Goal: Task Accomplishment & Management: Complete application form

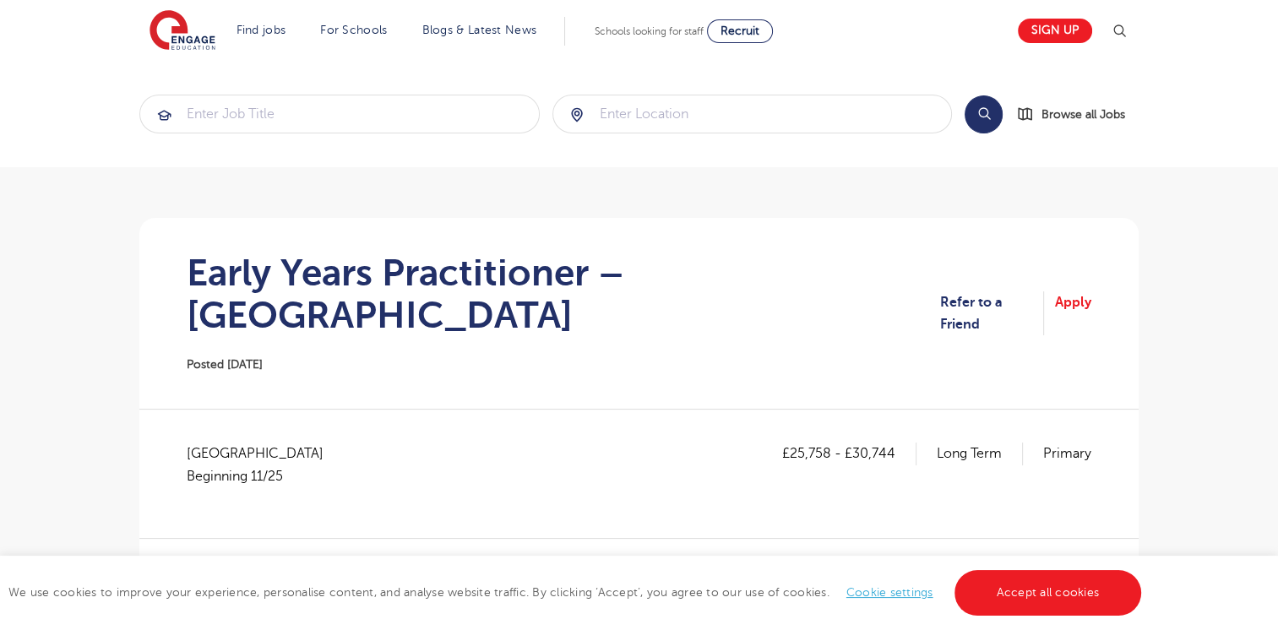
drag, startPoint x: 1270, startPoint y: 147, endPoint x: 1277, endPoint y: 258, distance: 110.9
drag, startPoint x: 1017, startPoint y: 273, endPoint x: 1095, endPoint y: 254, distance: 79.9
click at [1095, 254] on section "Early Years Practitioner – [GEOGRAPHIC_DATA] Posted [DATE] Refer to a Friend Ap…" at bounding box center [639, 313] width 972 height 191
click at [1081, 293] on link "Apply" at bounding box center [1073, 313] width 36 height 45
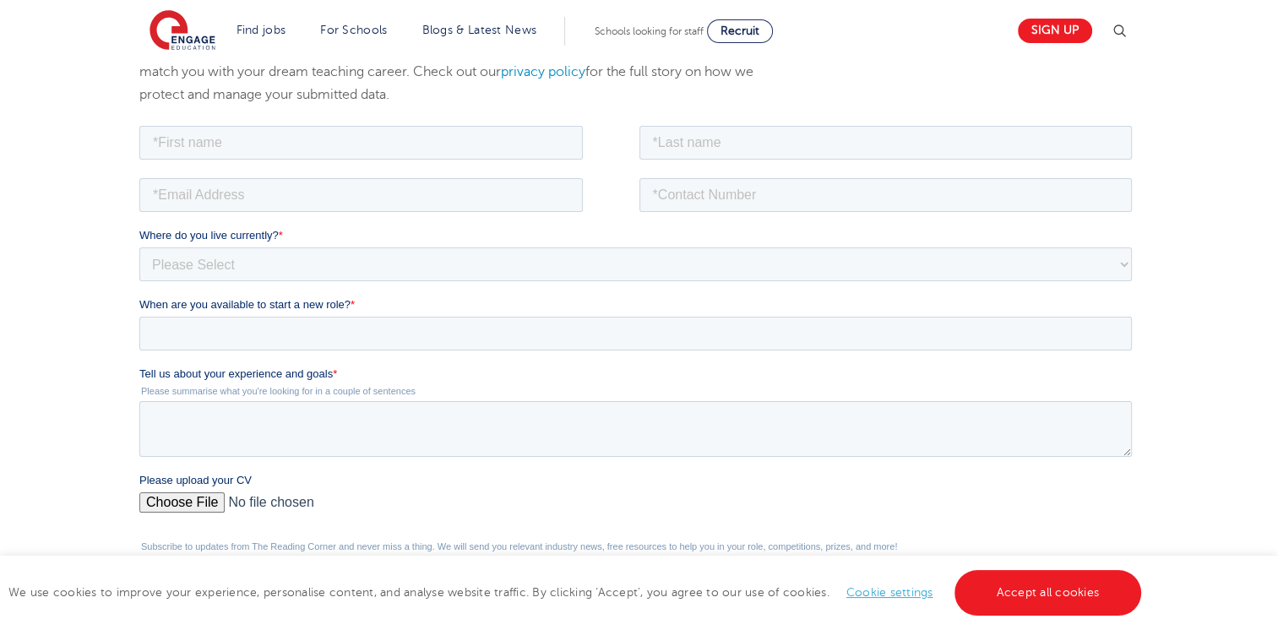
scroll to position [269, 0]
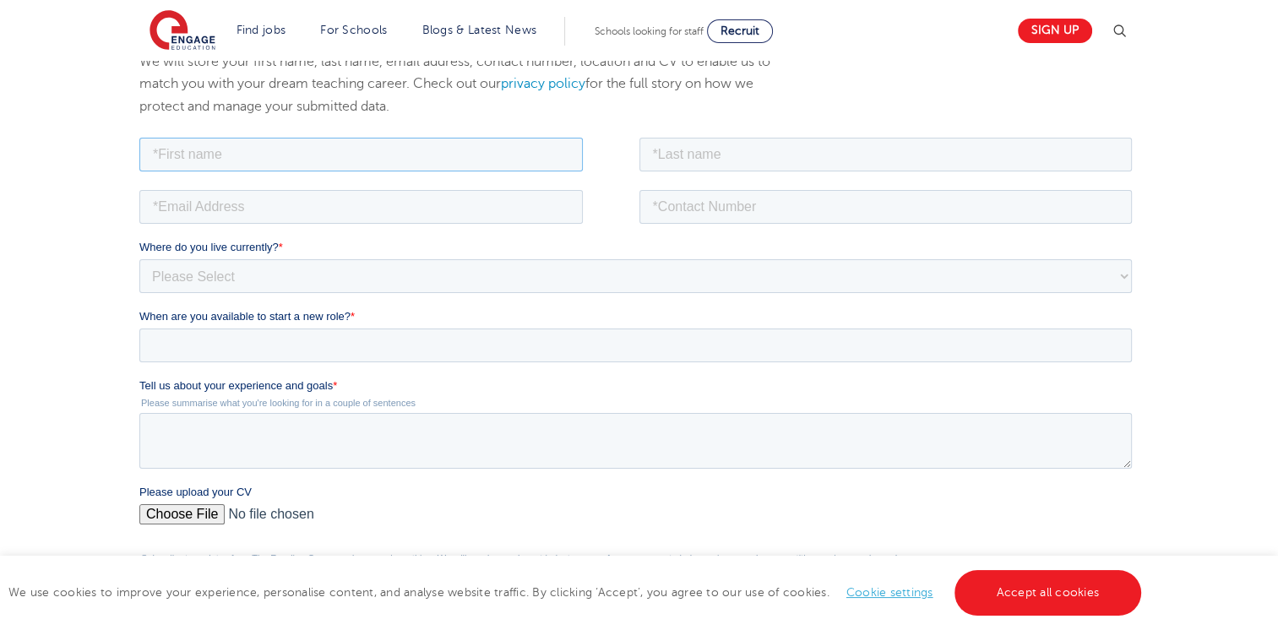
click at [489, 146] on input "text" at bounding box center [360, 154] width 443 height 34
type input "Faisa"
click at [673, 143] on input "text" at bounding box center [885, 154] width 493 height 34
type input "Y"
type input "Duale"
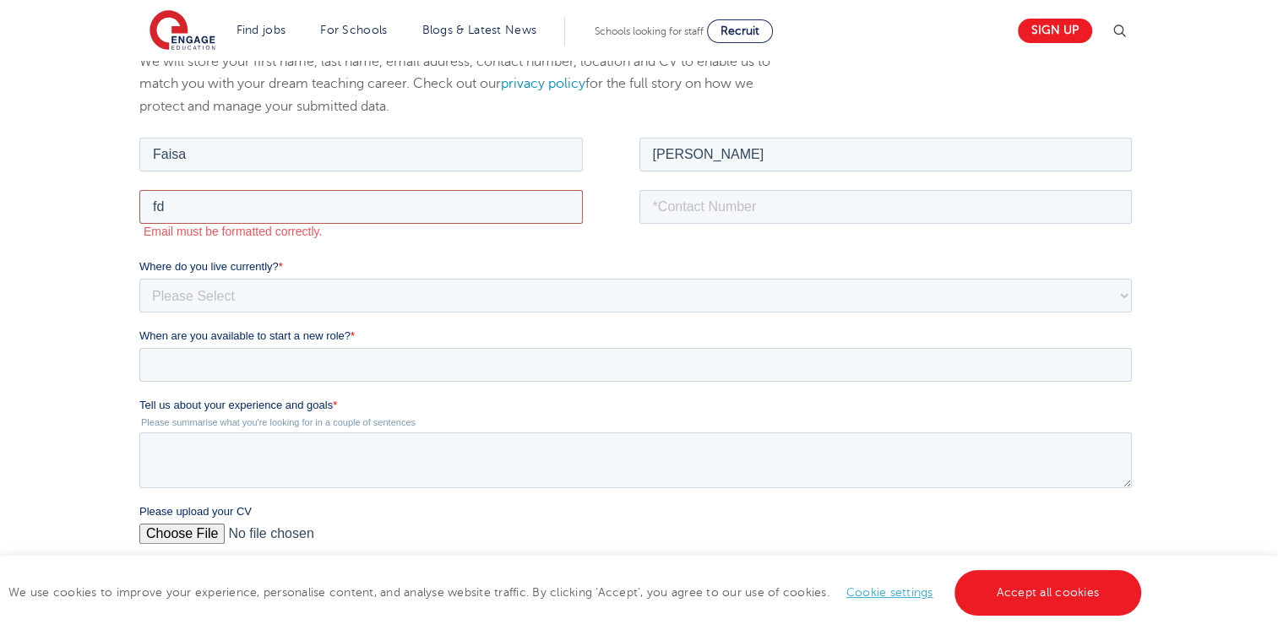
type input "fd"
click at [710, 214] on input "tel" at bounding box center [885, 206] width 493 height 34
type input "+447863370521"
click at [540, 298] on select "Please Select UK Canada Ireland Australia New Zealand Europe USA South Africa J…" at bounding box center [635, 295] width 993 height 34
select select "UK"
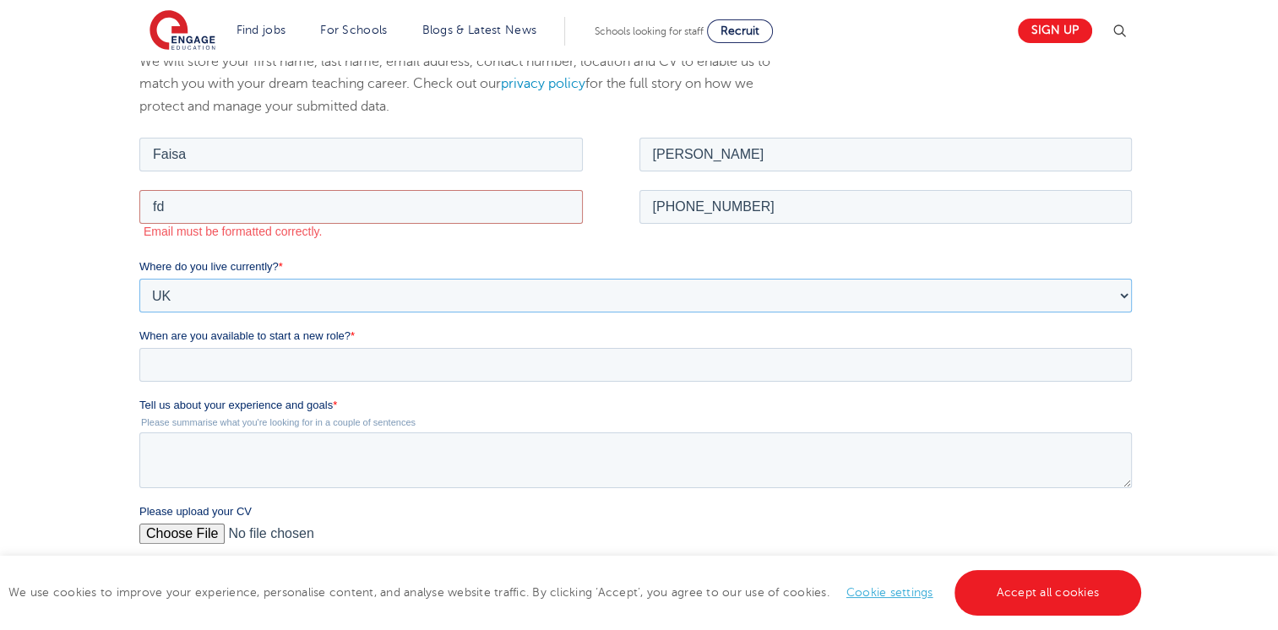
click at [139, 278] on select "Please Select UK Canada Ireland Australia New Zealand Europe USA South Africa J…" at bounding box center [635, 295] width 993 height 34
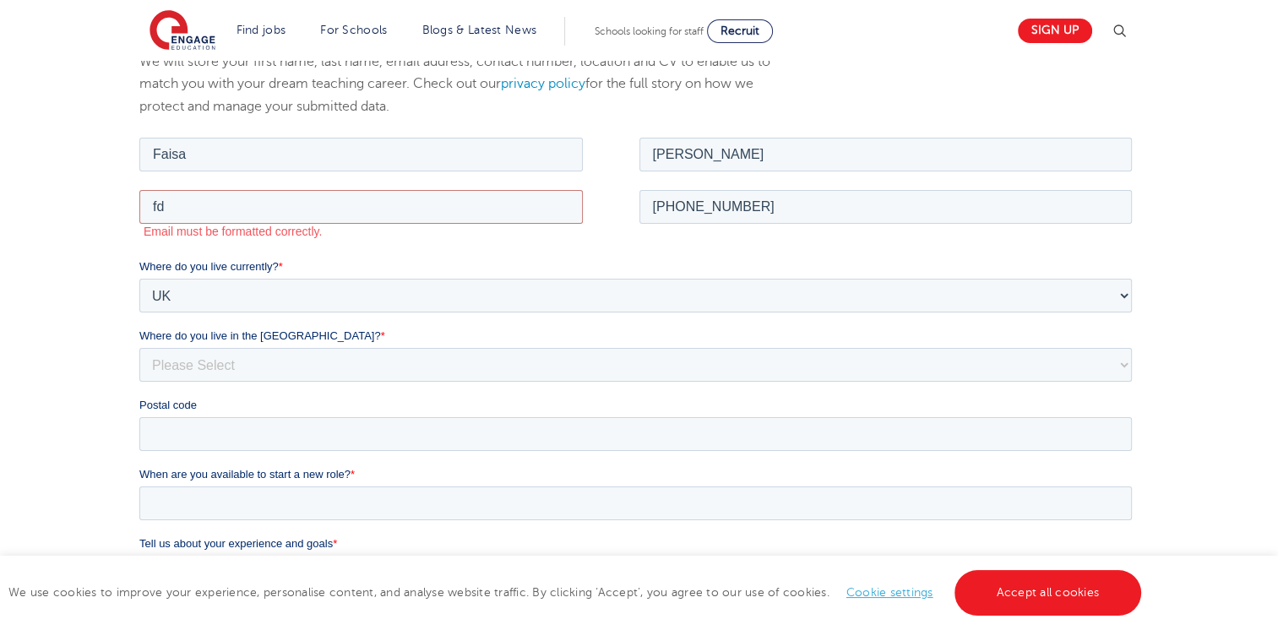
click at [15, 337] on div "We will store your first name, last name, email address, contact number, locati…" at bounding box center [639, 477] width 1278 height 920
click at [158, 353] on select "Please Select Overseas Barnsley Bedfordshire Berkshire Bournemouth Bracknell Fo…" at bounding box center [635, 364] width 993 height 34
select select "[GEOGRAPHIC_DATA]"
click at [139, 347] on select "Please Select Overseas Barnsley Bedfordshire Berkshire Bournemouth Bracknell Fo…" at bounding box center [635, 364] width 993 height 34
click at [246, 214] on input "fd" at bounding box center [360, 206] width 443 height 34
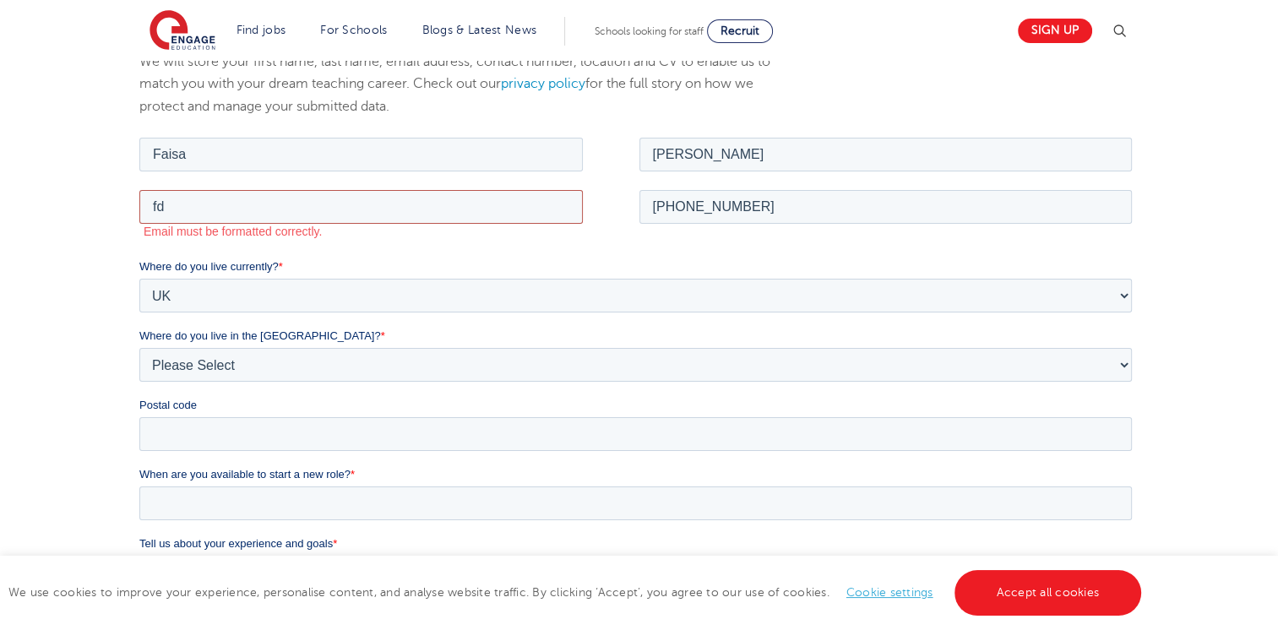
type input "Fduale58@gmail.com"
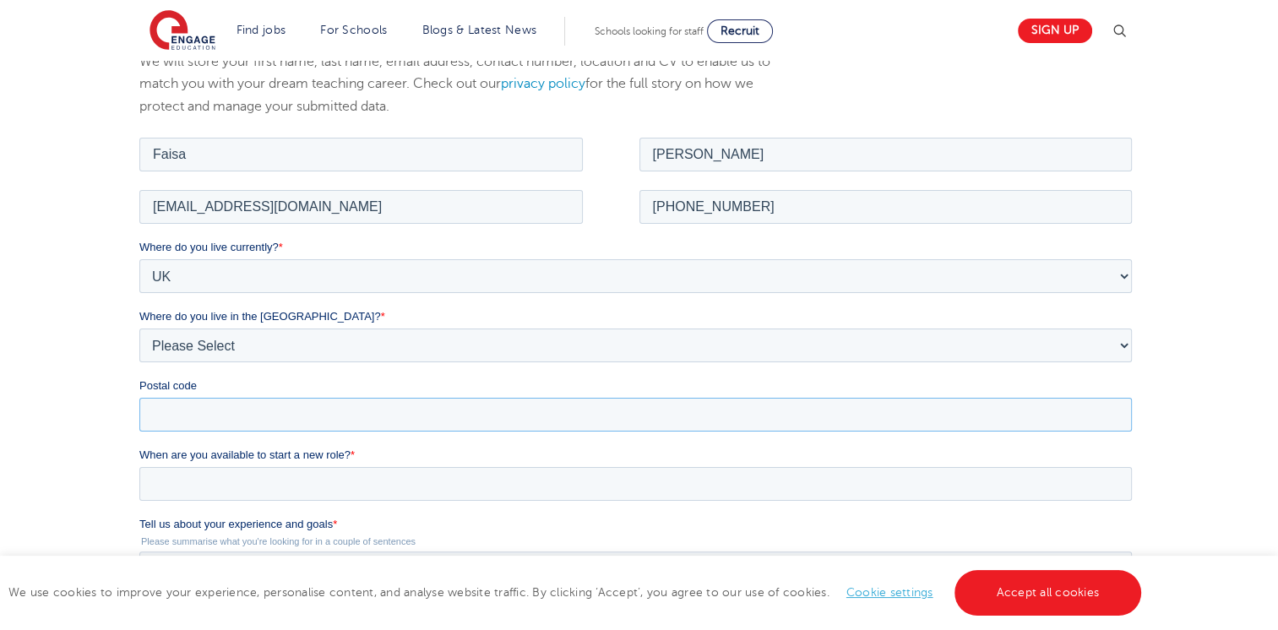
click at [213, 416] on input "Postal code" at bounding box center [635, 414] width 993 height 34
type input "e14 9ar"
click at [248, 480] on input "When are you available to start a new role? *" at bounding box center [635, 483] width 993 height 34
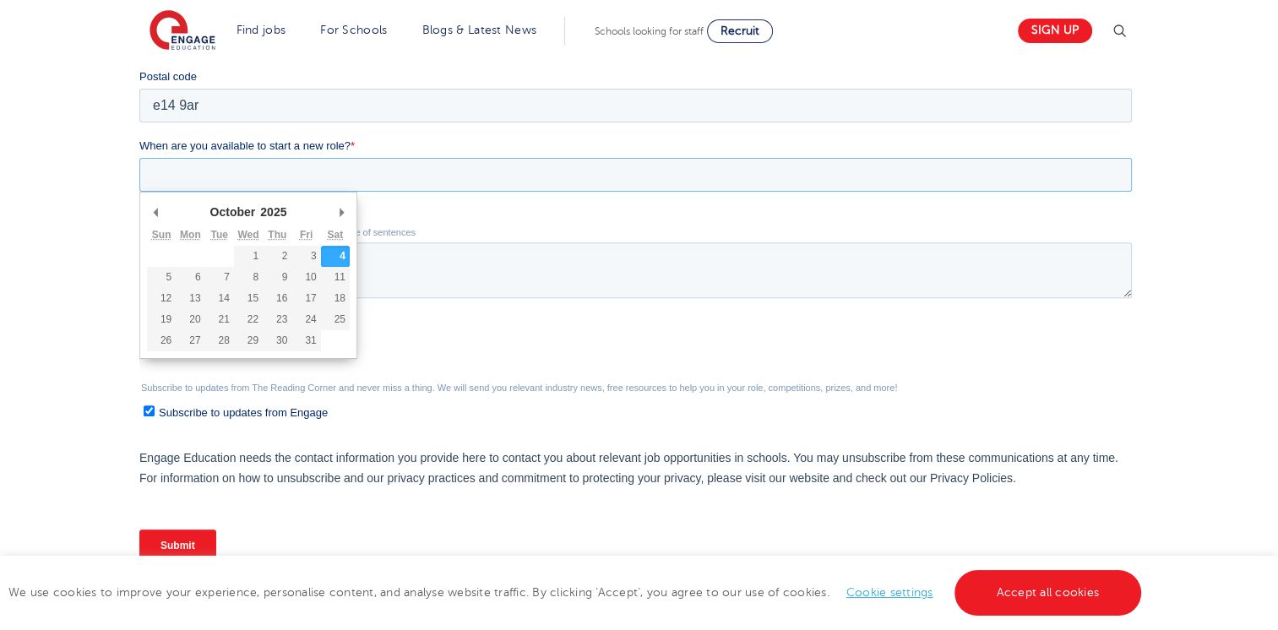
scroll to position [581, 0]
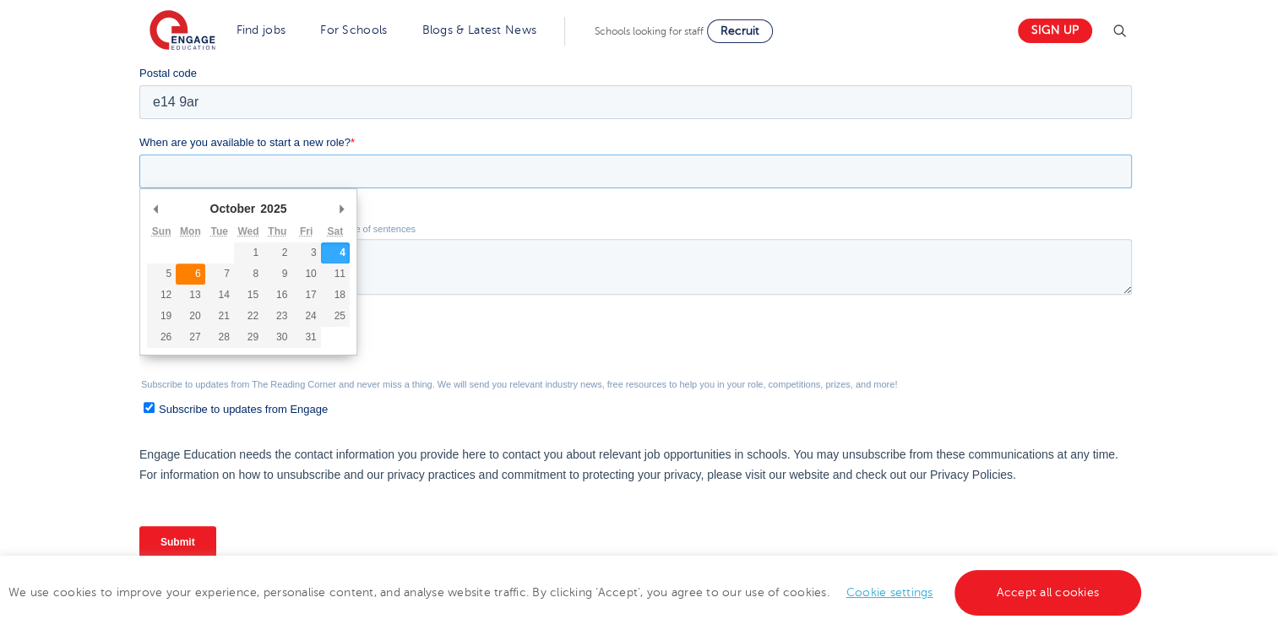
type div "2025-10-06"
type input "2025/10/06"
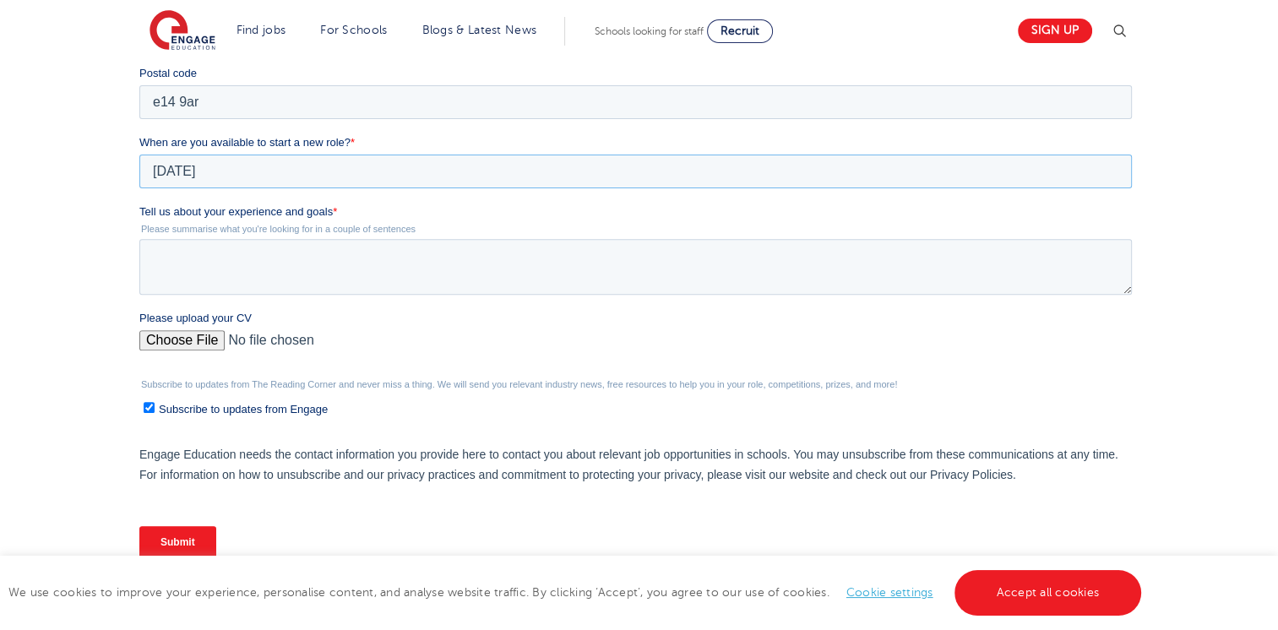
click at [219, 163] on input "2025/10/06" at bounding box center [635, 172] width 993 height 34
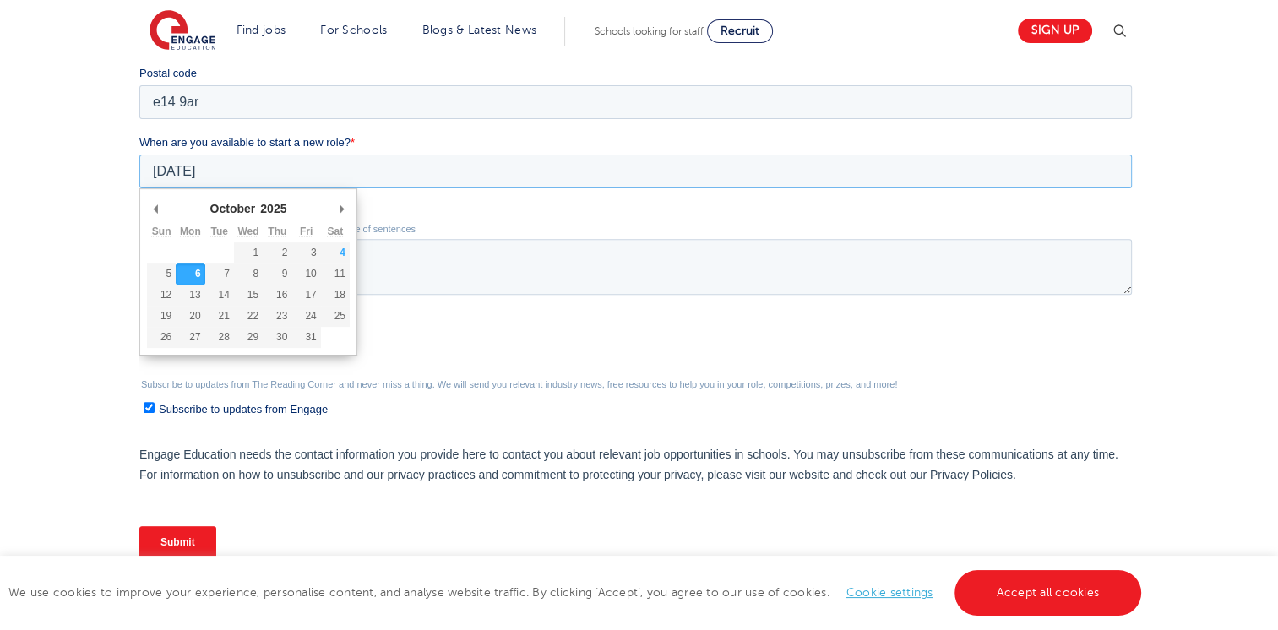
click at [219, 164] on input "2025/10/06" at bounding box center [635, 172] width 993 height 34
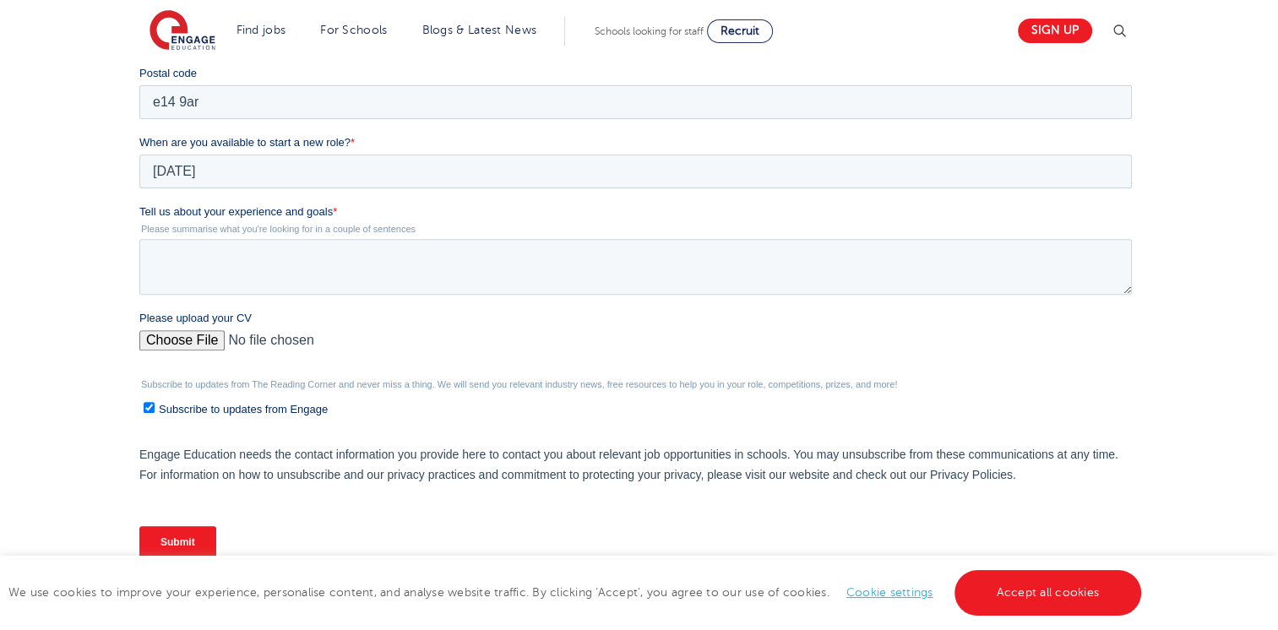
click at [59, 260] on div "We will store your first name, last name, email address, contact number, locati…" at bounding box center [639, 154] width 1278 height 900
click at [249, 274] on textarea "Tell us about your experience and goals *" at bounding box center [635, 267] width 993 height 56
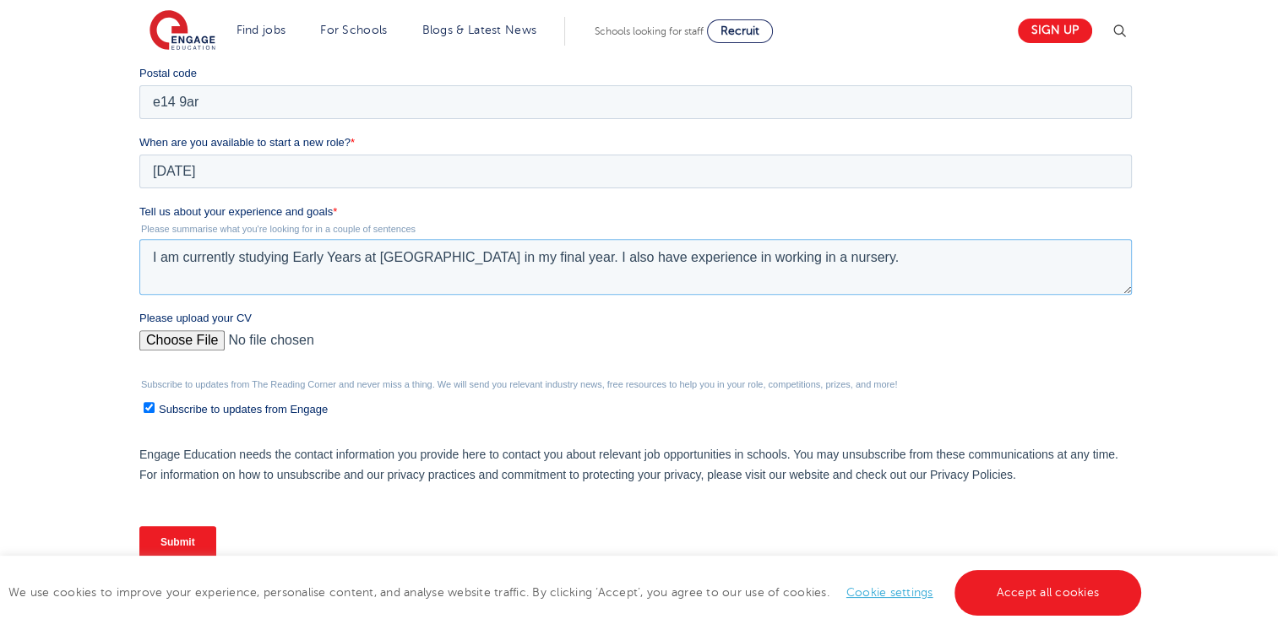
type textarea "I am currently studying Early Years at University in my final year. I also have…"
click at [204, 341] on input "Please upload your CV" at bounding box center [635, 347] width 993 height 34
type input "C:\fakepath\Faisa CV .docx"
click at [195, 513] on div "Submit" at bounding box center [638, 542] width 999 height 61
click at [182, 536] on input "Submit" at bounding box center [177, 542] width 77 height 32
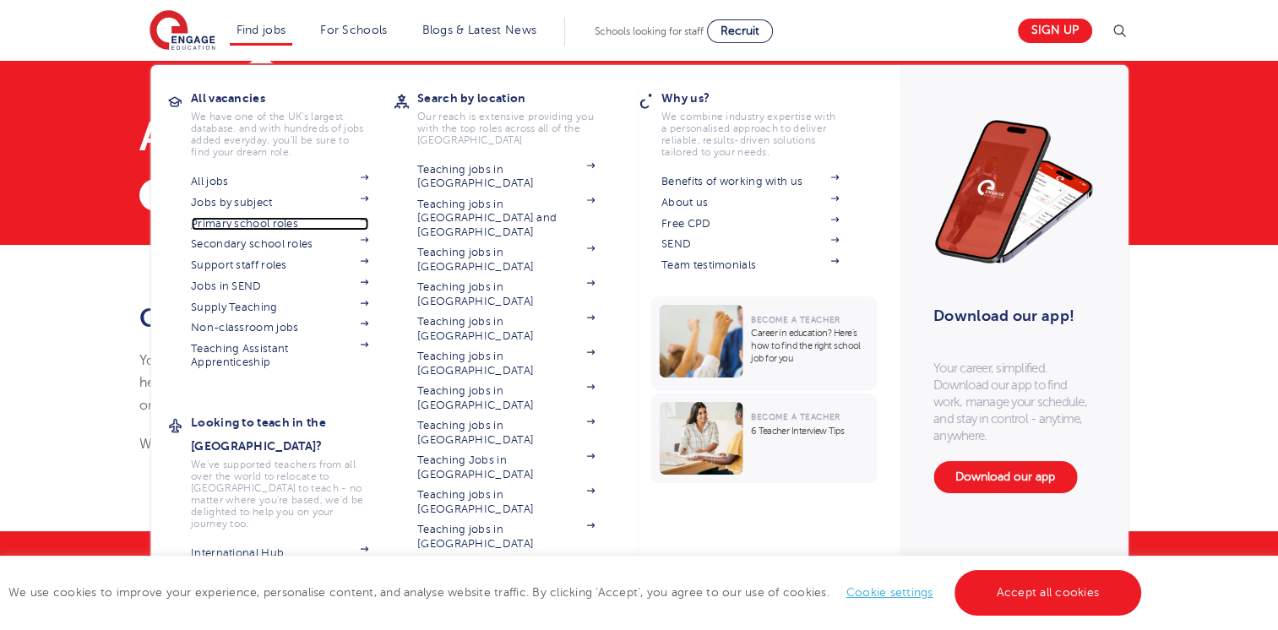
click at [306, 226] on link "Primary school roles" at bounding box center [279, 224] width 177 height 14
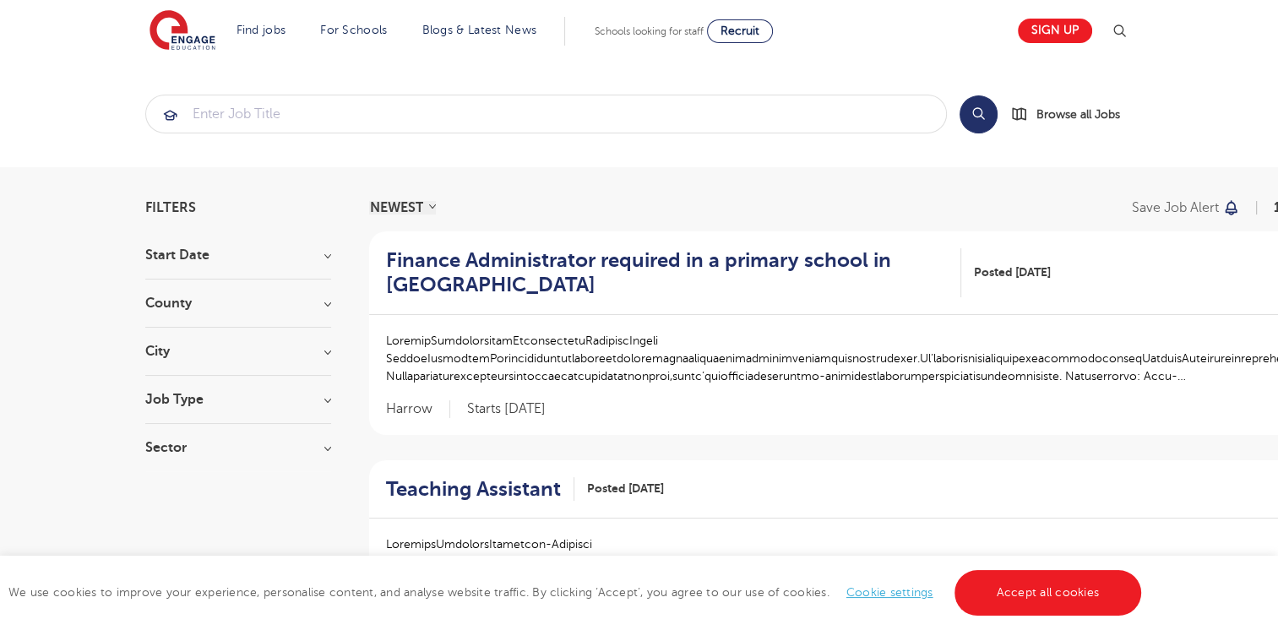
click at [264, 402] on h3 "Job Type" at bounding box center [238, 400] width 186 height 14
click at [219, 351] on h3 "City" at bounding box center [238, 352] width 186 height 14
click at [197, 533] on button "Show more" at bounding box center [181, 540] width 72 height 15
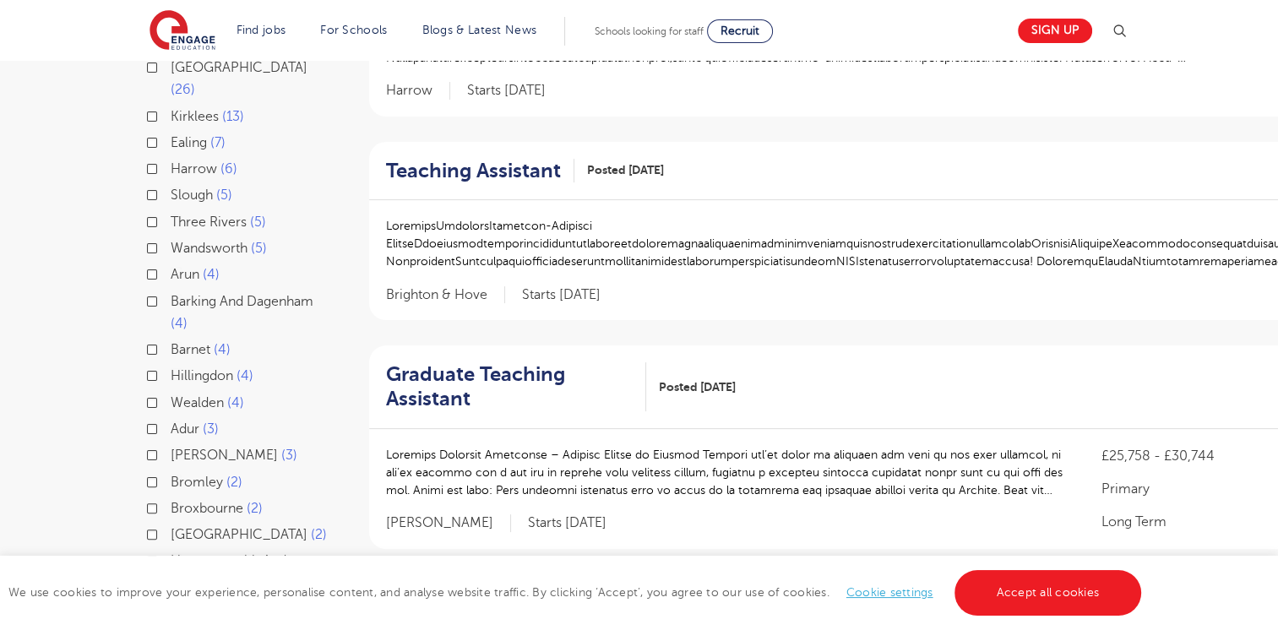
scroll to position [322, 0]
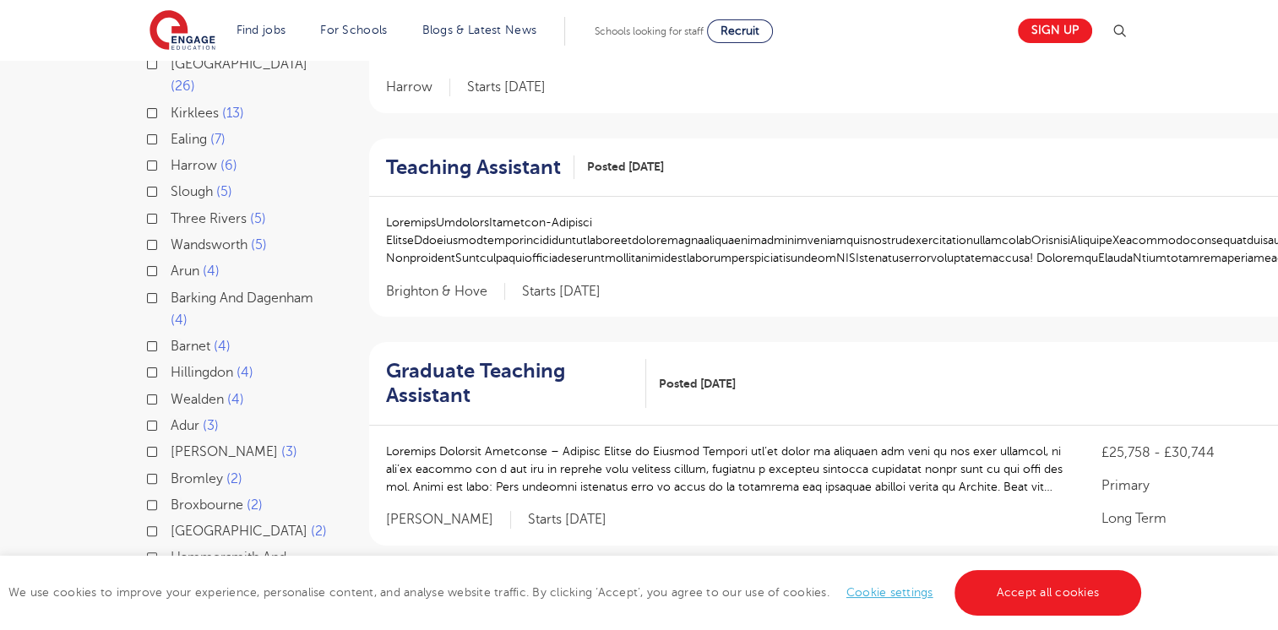
click at [171, 287] on label "Barking And Dagenham 4" at bounding box center [251, 309] width 160 height 45
click at [171, 291] on input "Barking And Dagenham 4" at bounding box center [176, 296] width 11 height 11
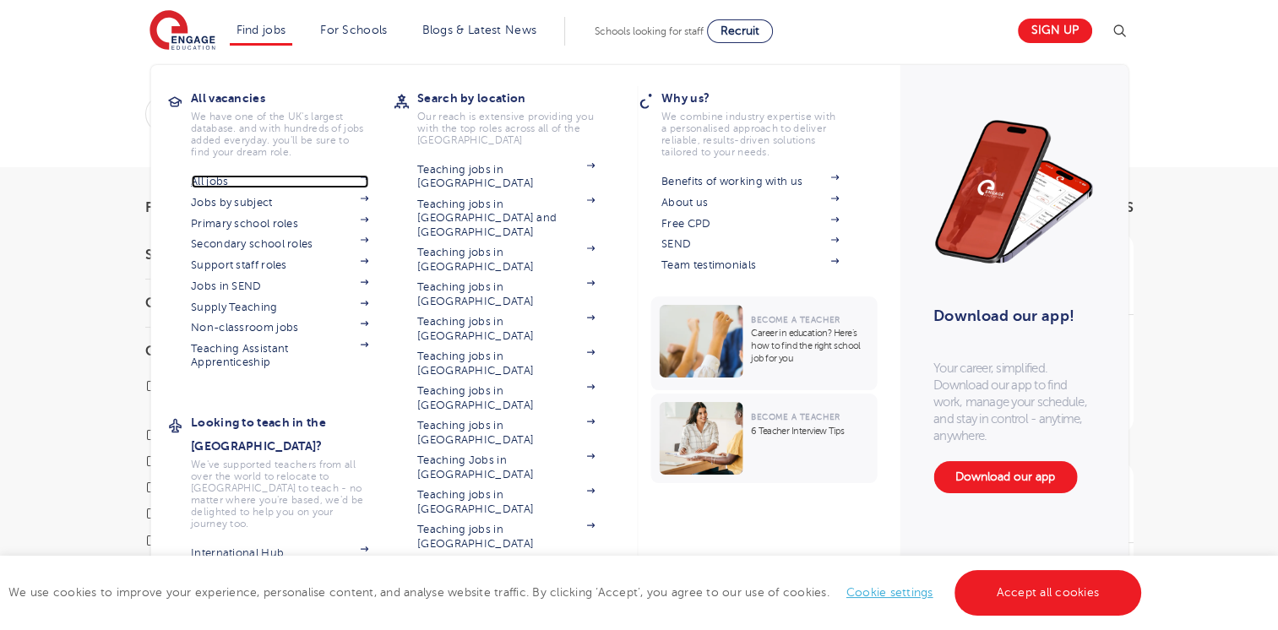
click at [244, 181] on link "All jobs" at bounding box center [279, 182] width 177 height 14
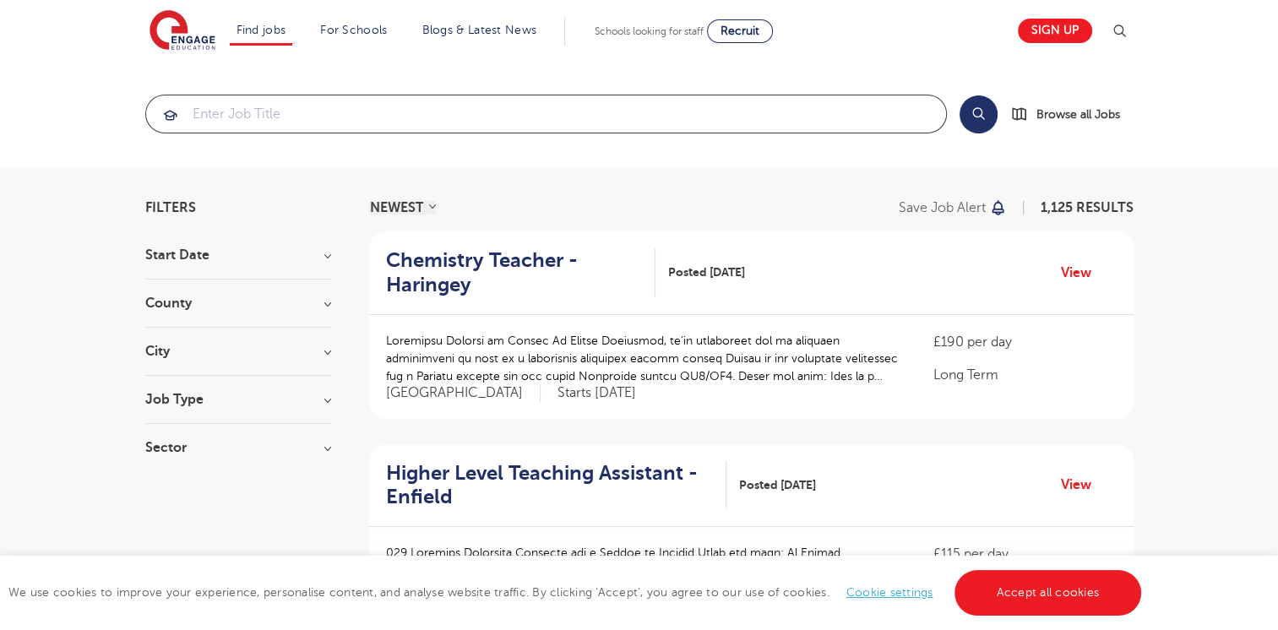
click at [636, 110] on input "search" at bounding box center [546, 113] width 800 height 37
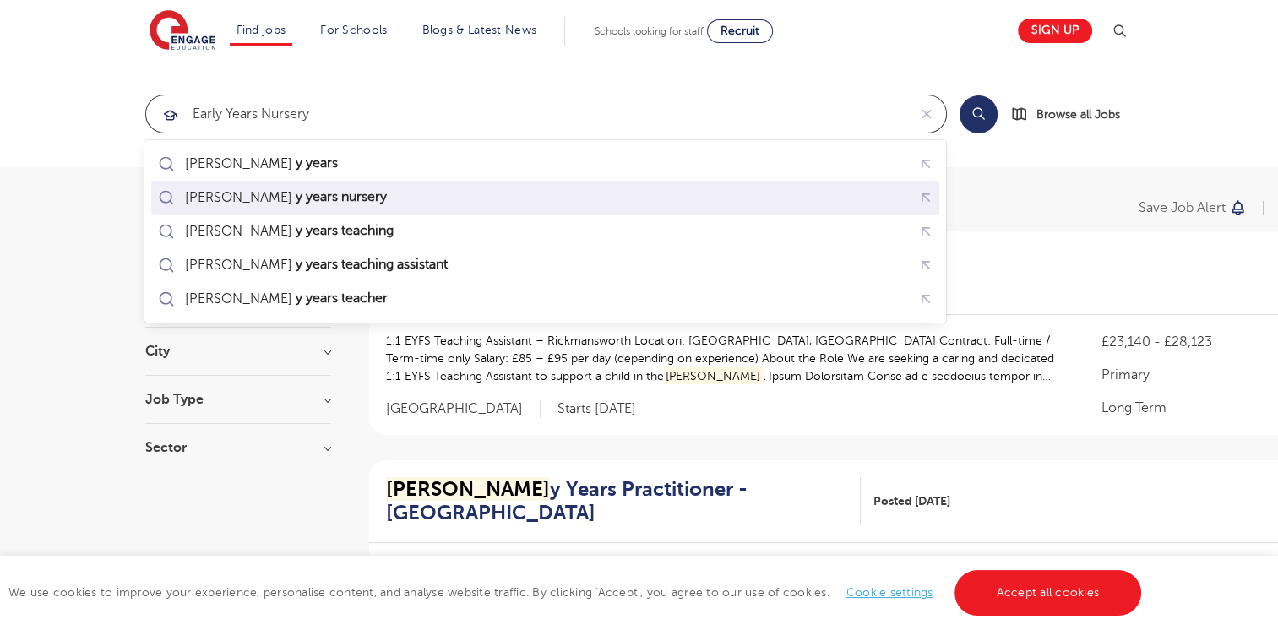
type input "early years"
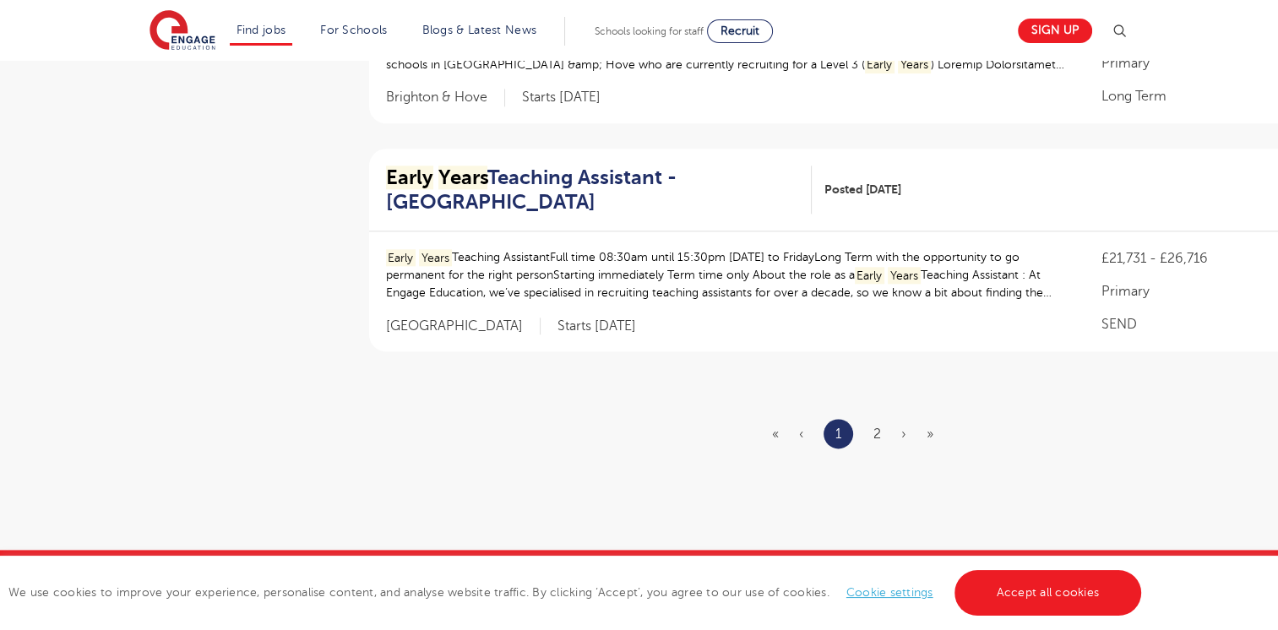
scroll to position [2084, 0]
